Goal: Feedback & Contribution: Leave review/rating

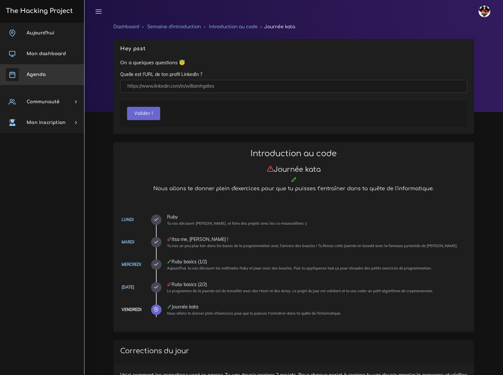
click at [35, 73] on span "Agenda" at bounding box center [36, 74] width 19 height 5
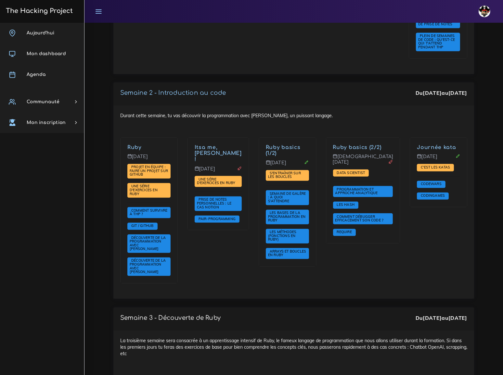
scroll to position [443, 0]
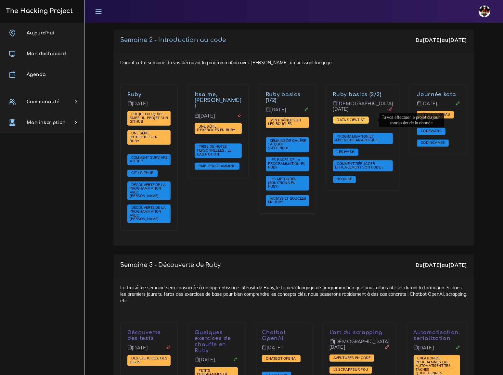
click at [361, 120] on span "Data scientist" at bounding box center [351, 120] width 32 height 5
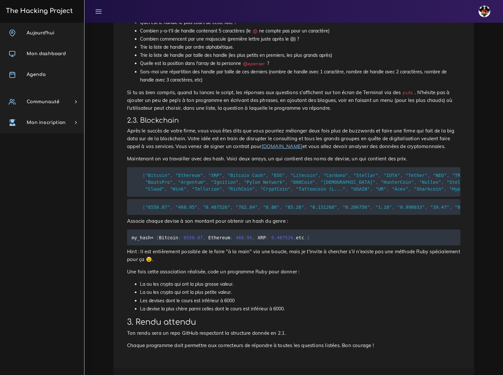
scroll to position [331, 0]
click at [51, 52] on span "Mon dashboard" at bounding box center [46, 53] width 39 height 5
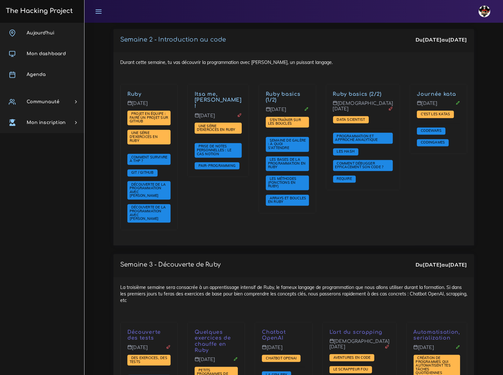
scroll to position [443, 0]
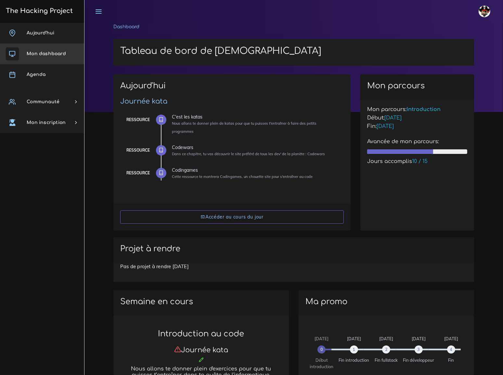
click at [42, 55] on span "Mon dashboard" at bounding box center [46, 53] width 39 height 5
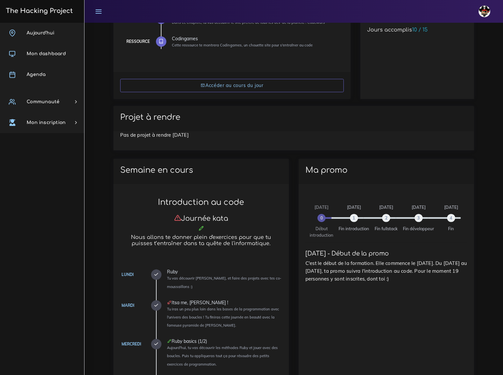
scroll to position [148, 0]
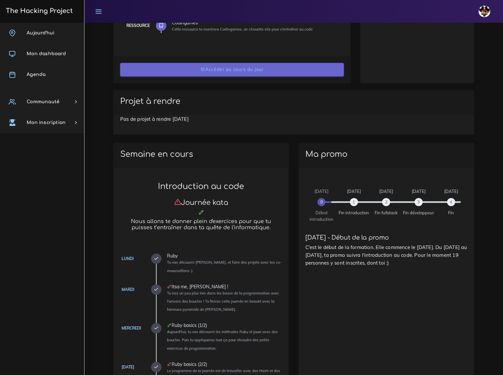
click at [234, 63] on link "Accéder au cours du jour" at bounding box center [232, 69] width 224 height 13
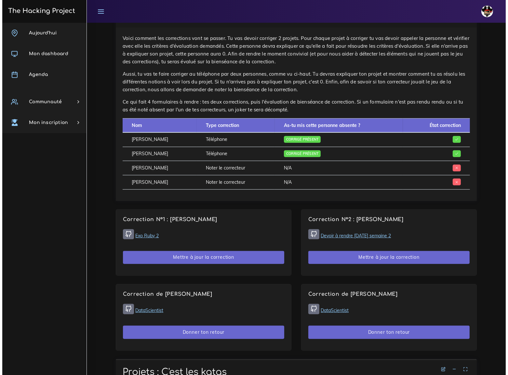
scroll to position [354, 0]
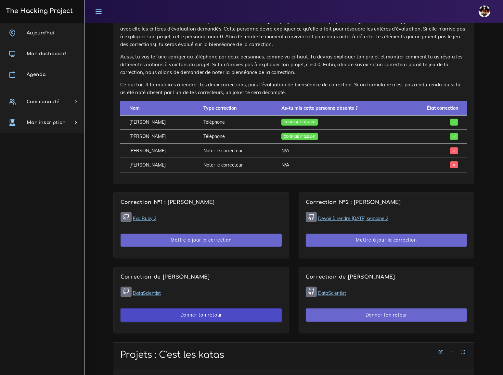
click at [212, 309] on button "Donner ton retour" at bounding box center [201, 315] width 161 height 13
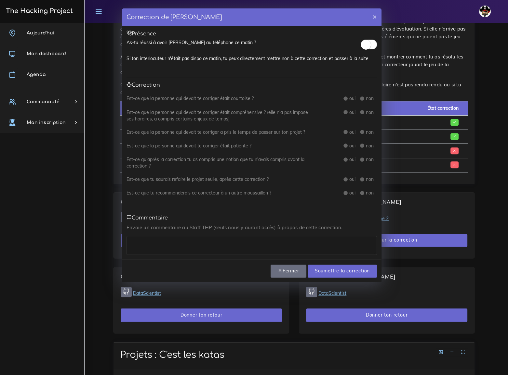
click at [370, 43] on small at bounding box center [366, 45] width 10 height 10
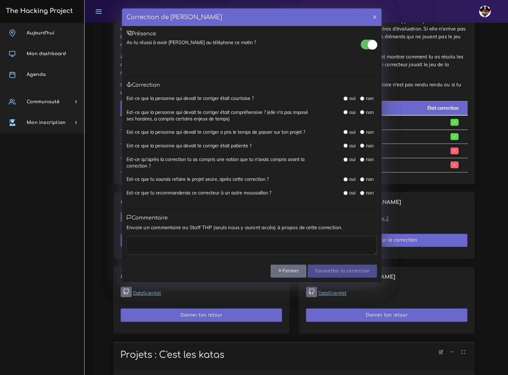
click at [344, 97] on input "radio" at bounding box center [345, 99] width 4 height 4
radio input "true"
click at [344, 112] on input "radio" at bounding box center [345, 112] width 4 height 4
radio input "true"
click at [344, 131] on input "radio" at bounding box center [345, 132] width 4 height 4
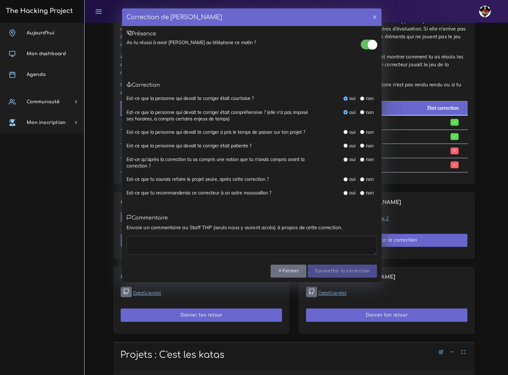
radio input "true"
click at [346, 145] on input "radio" at bounding box center [345, 146] width 4 height 4
radio input "true"
click at [344, 158] on input "radio" at bounding box center [345, 160] width 4 height 4
radio input "true"
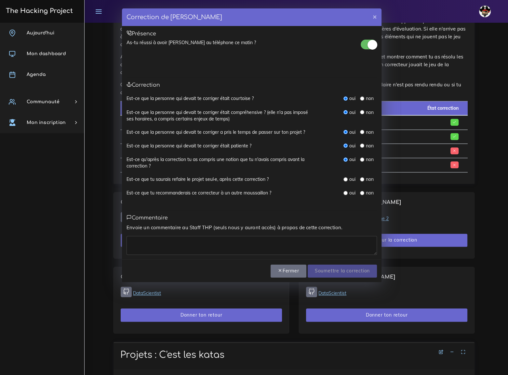
click at [345, 179] on input "radio" at bounding box center [345, 179] width 4 height 4
radio input "true"
click at [345, 193] on input "radio" at bounding box center [345, 193] width 4 height 4
radio input "true"
click at [175, 248] on textarea at bounding box center [251, 245] width 250 height 19
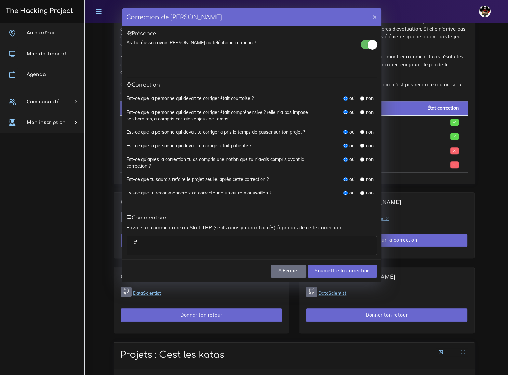
type textarea "c"
type textarea "dommage que la correction a duré 2 heures, à la fin c'était difficile pour moi"
click at [334, 270] on input "Soumettre la correction" at bounding box center [341, 271] width 69 height 13
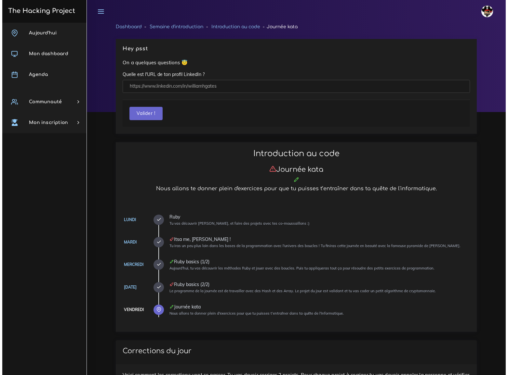
scroll to position [354, 0]
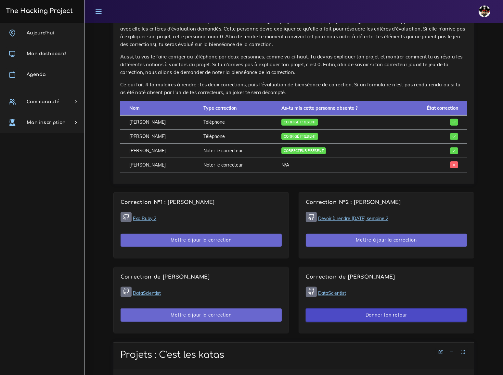
click at [389, 309] on button "Donner ton retour" at bounding box center [386, 315] width 161 height 13
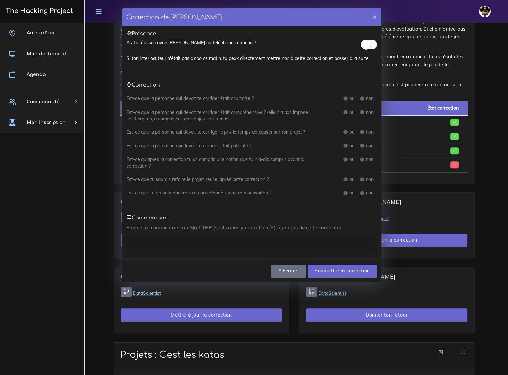
click at [370, 45] on small at bounding box center [366, 45] width 10 height 10
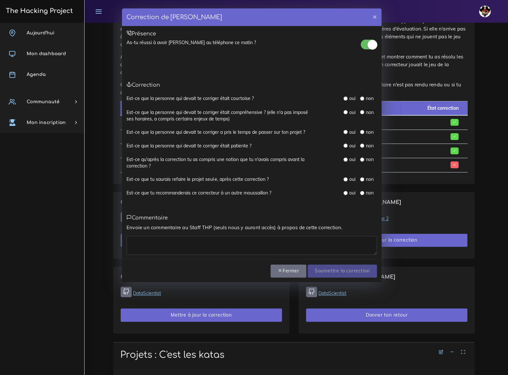
click at [345, 98] on input "radio" at bounding box center [345, 99] width 4 height 4
radio input "true"
click at [346, 113] on input "radio" at bounding box center [345, 112] width 4 height 4
radio input "true"
click at [344, 129] on div "oui" at bounding box center [349, 132] width 12 height 7
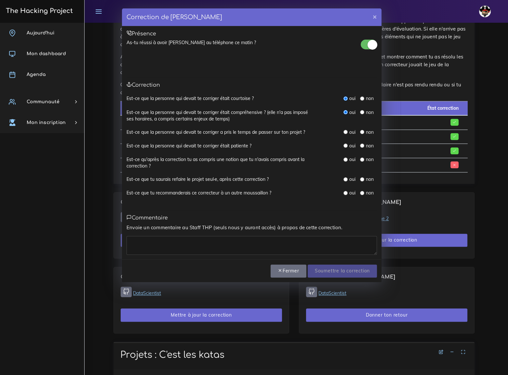
click at [345, 148] on input "radio" at bounding box center [345, 146] width 4 height 4
radio input "true"
click at [345, 159] on input "radio" at bounding box center [345, 160] width 4 height 4
radio input "true"
click at [344, 131] on input "radio" at bounding box center [345, 132] width 4 height 4
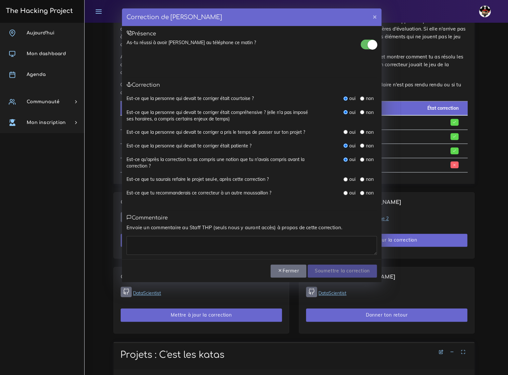
radio input "true"
click at [344, 180] on input "radio" at bounding box center [345, 179] width 4 height 4
radio input "true"
click at [346, 192] on input "radio" at bounding box center [345, 193] width 4 height 4
radio input "true"
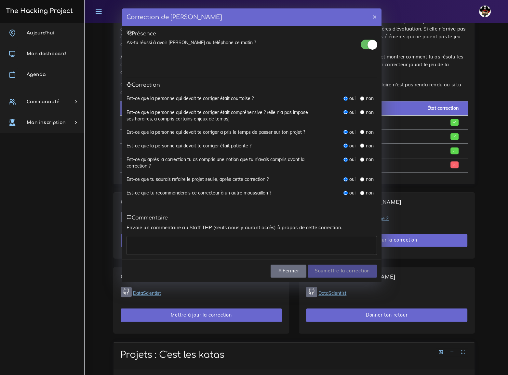
click at [190, 243] on textarea at bounding box center [251, 245] width 250 height 19
type textarea "ras"
click at [338, 267] on input "Soumettre la correction" at bounding box center [341, 271] width 69 height 13
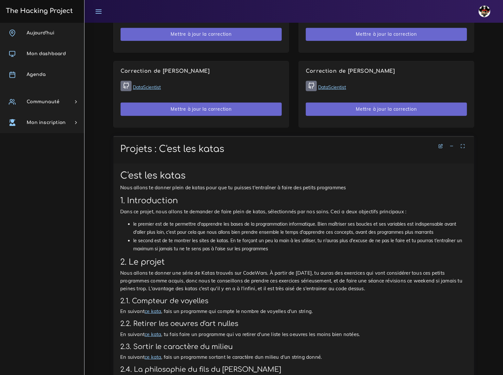
scroll to position [621, 0]
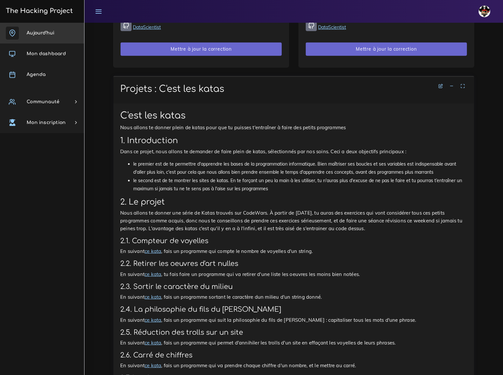
click at [44, 34] on span "Aujourd'hui" at bounding box center [41, 33] width 28 height 5
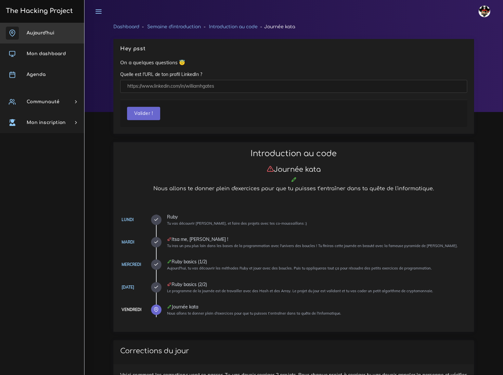
click at [43, 33] on span "Aujourd'hui" at bounding box center [41, 33] width 28 height 5
